Goal: Task Accomplishment & Management: Manage account settings

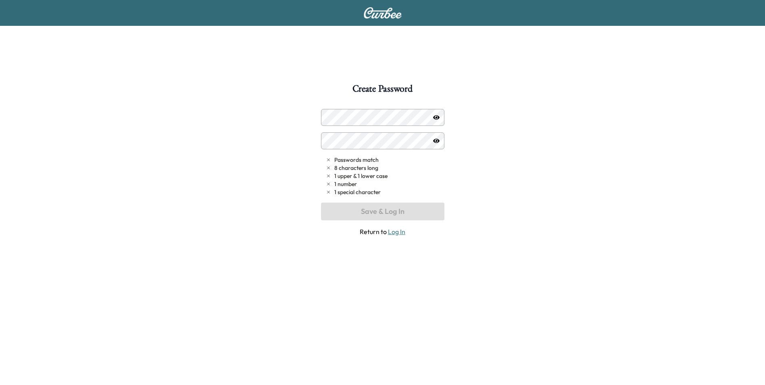
click at [252, 95] on div "Create Password Passwords match 8 characters long 1 upper & 1 lower case 1 numb…" at bounding box center [382, 276] width 765 height 385
click at [399, 234] on link "Log In" at bounding box center [396, 231] width 17 height 8
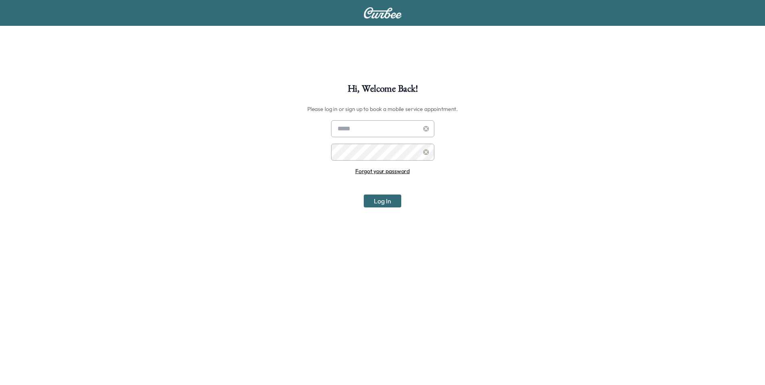
type input "**********"
click at [380, 202] on button "Log In" at bounding box center [383, 200] width 38 height 13
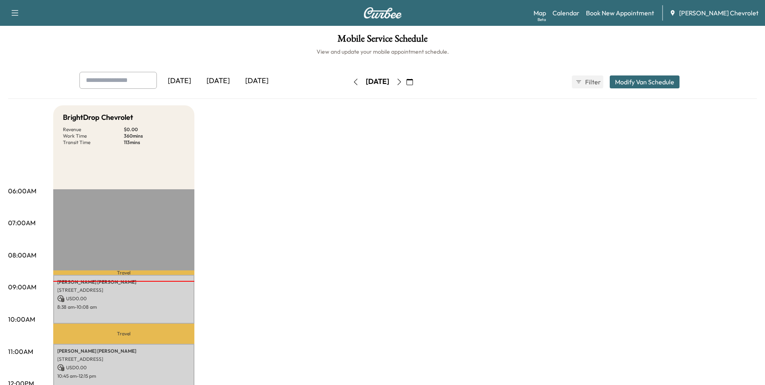
click at [222, 79] on div "[DATE]" at bounding box center [218, 81] width 39 height 19
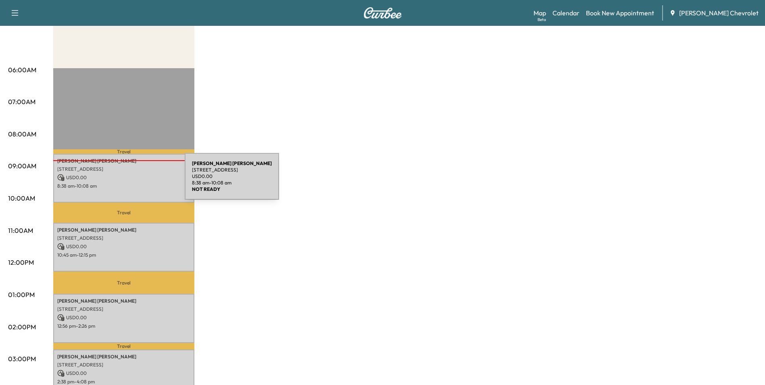
click at [124, 181] on div "[PERSON_NAME] [STREET_ADDRESS] USD 0.00 8:38 am - 10:08 am" at bounding box center [123, 178] width 141 height 49
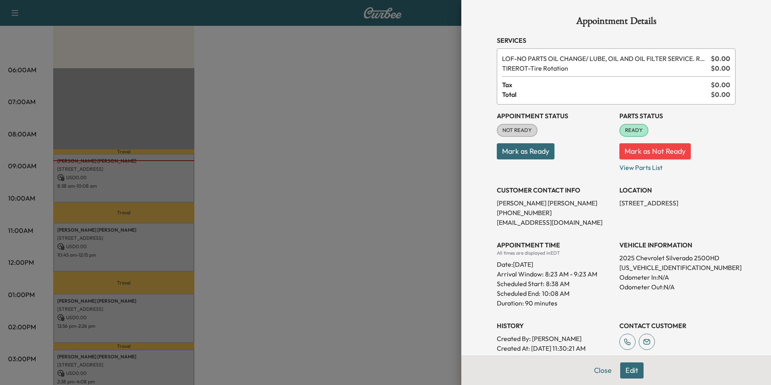
click at [521, 151] on button "Mark as Ready" at bounding box center [526, 151] width 58 height 16
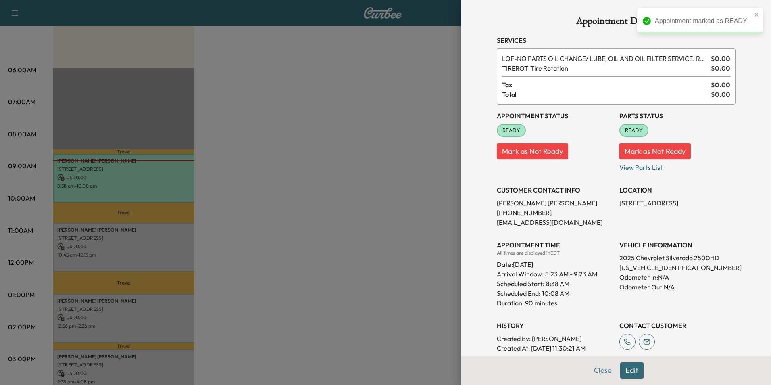
click at [119, 250] on div at bounding box center [385, 192] width 771 height 385
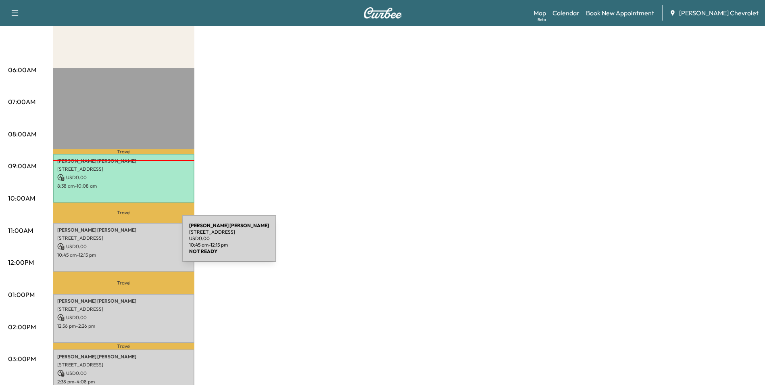
click at [121, 243] on p "USD 0.00" at bounding box center [123, 246] width 133 height 7
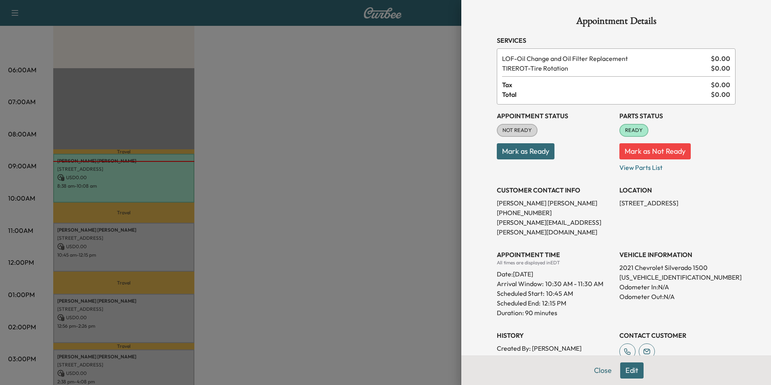
click at [523, 153] on button "Mark as Ready" at bounding box center [526, 151] width 58 height 16
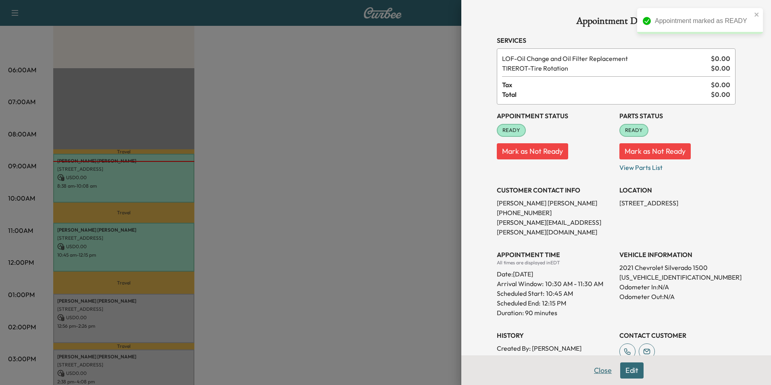
click at [601, 370] on button "Close" at bounding box center [603, 370] width 28 height 16
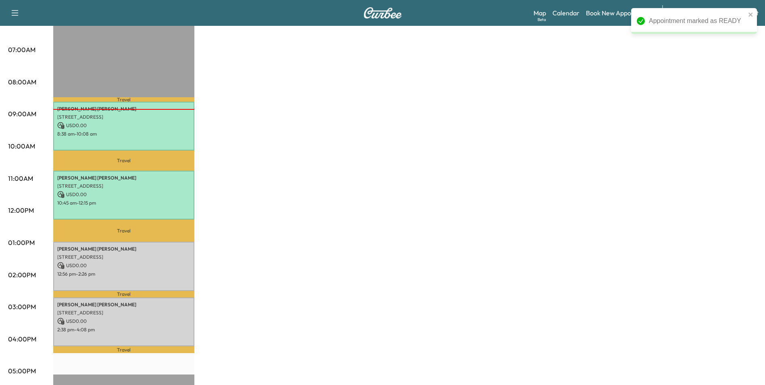
scroll to position [242, 0]
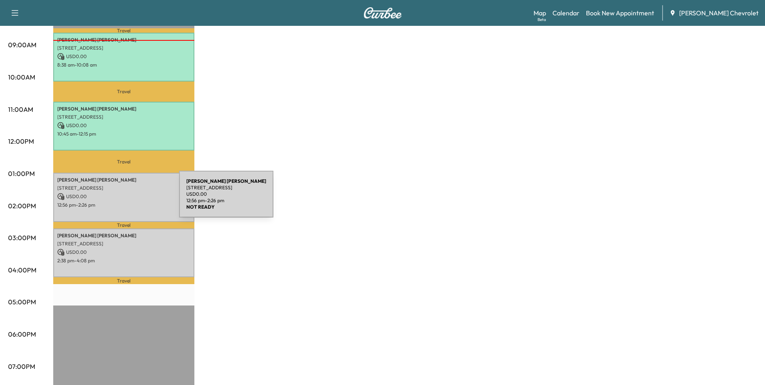
click at [119, 202] on p "12:56 pm - 2:26 pm" at bounding box center [123, 205] width 133 height 6
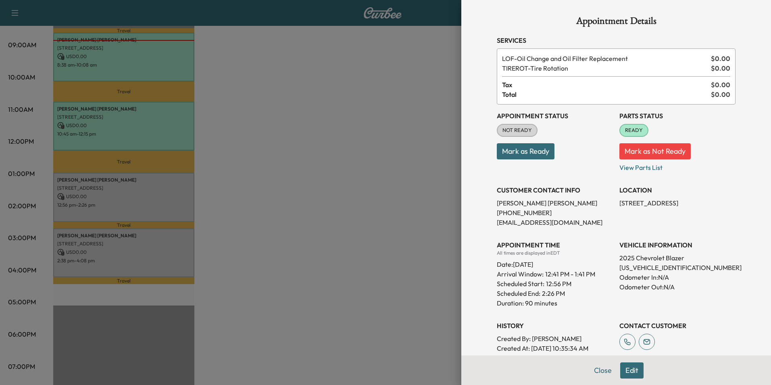
click at [518, 152] on button "Mark as Ready" at bounding box center [526, 151] width 58 height 16
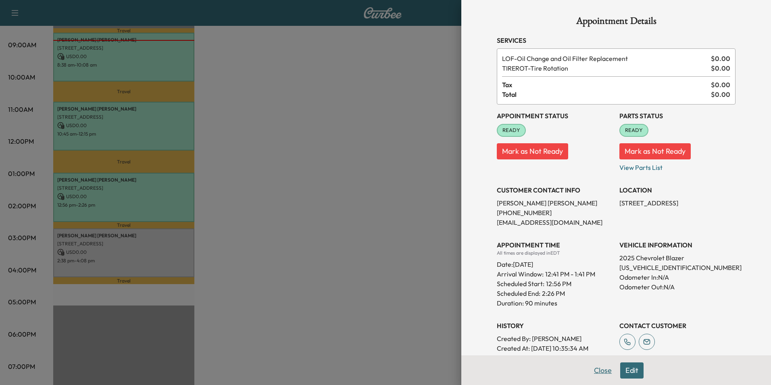
click at [601, 370] on button "Close" at bounding box center [603, 370] width 28 height 16
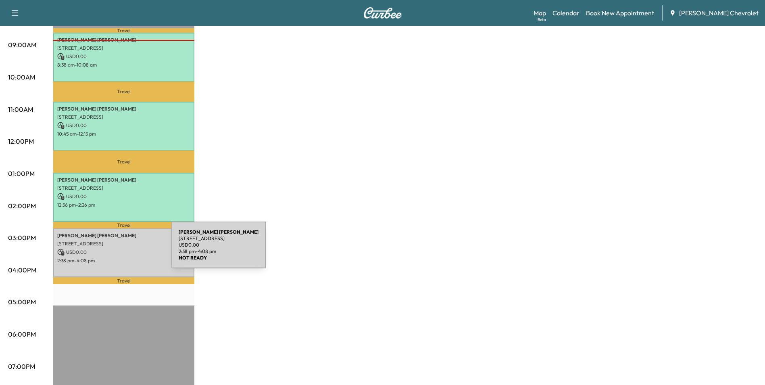
click at [111, 250] on p "USD 0.00" at bounding box center [123, 251] width 133 height 7
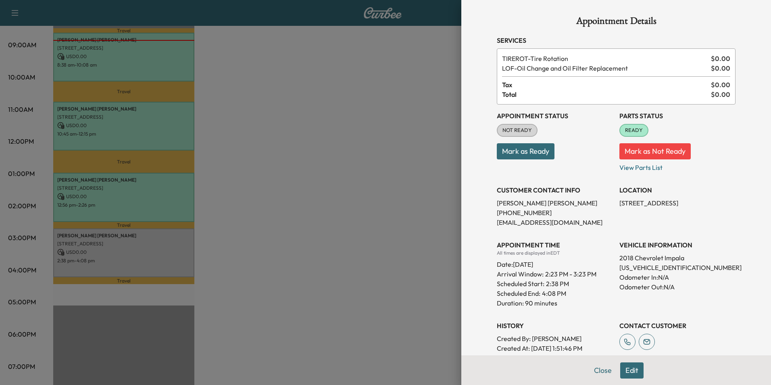
click at [525, 156] on button "Mark as Ready" at bounding box center [526, 151] width 58 height 16
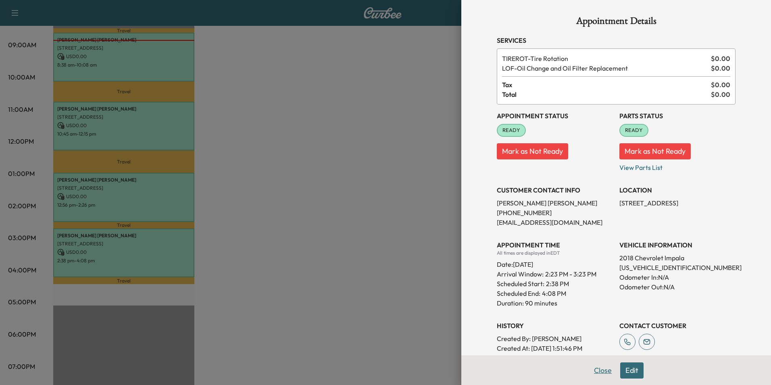
click at [592, 369] on button "Close" at bounding box center [603, 370] width 28 height 16
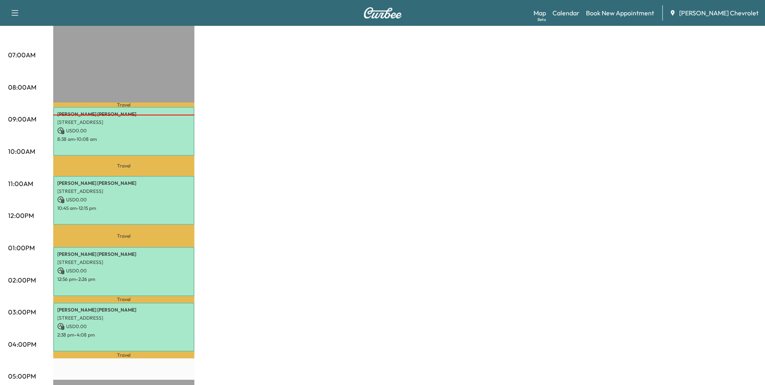
scroll to position [161, 0]
